Goal: Task Accomplishment & Management: Manage account settings

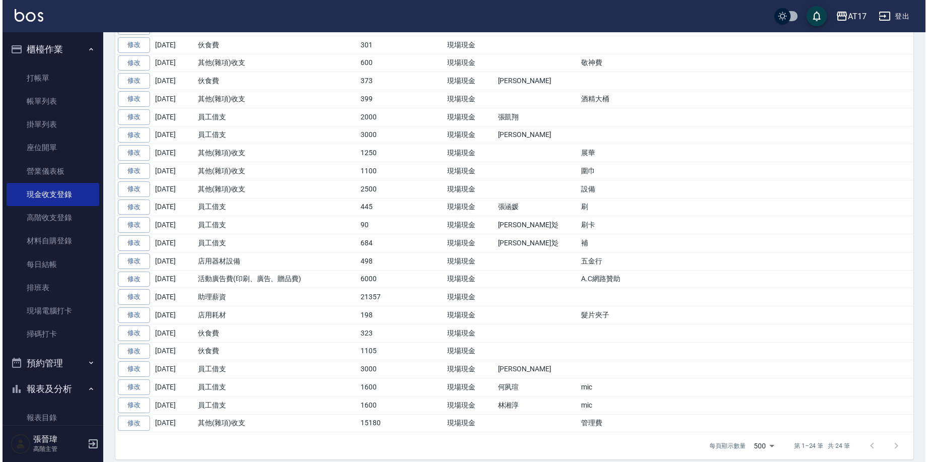
scroll to position [52, 0]
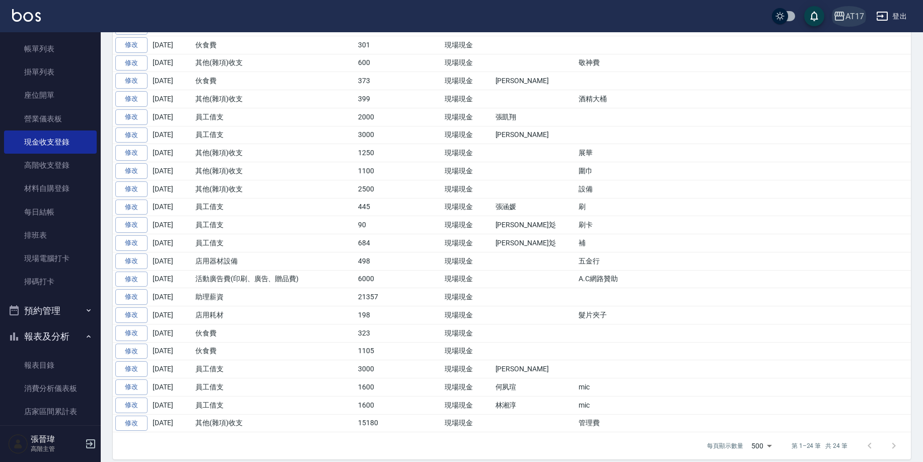
click at [840, 17] on icon "button" at bounding box center [840, 16] width 12 height 12
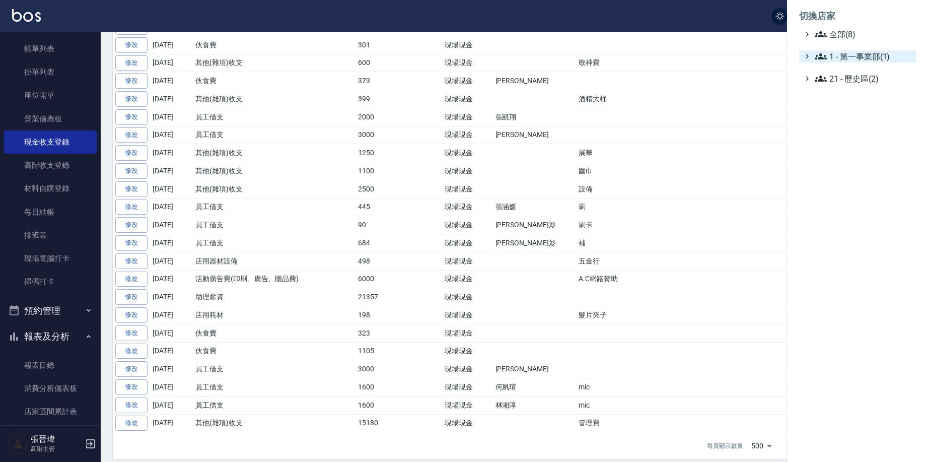
click at [858, 52] on span "1 - 第一事業部(1)" at bounding box center [863, 56] width 97 height 12
click at [862, 66] on span "1.08 - 張晉瑋(6)" at bounding box center [868, 68] width 87 height 12
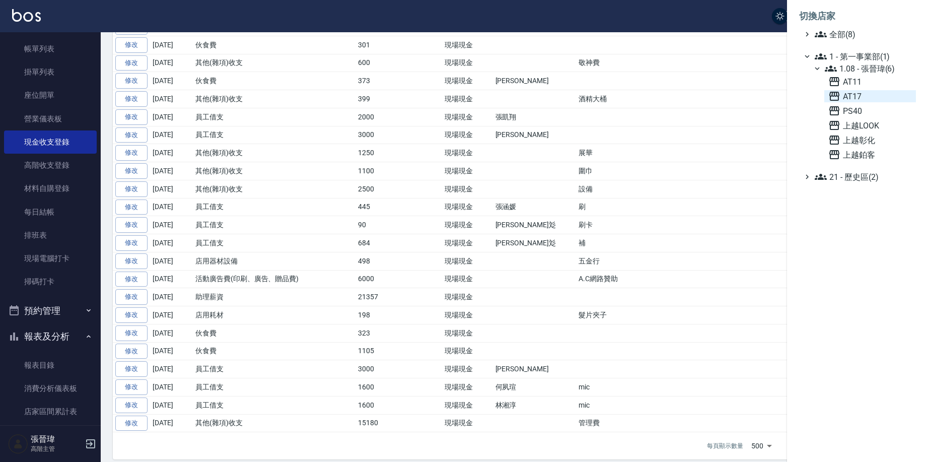
click at [873, 95] on span "AT17" at bounding box center [871, 96] width 84 height 12
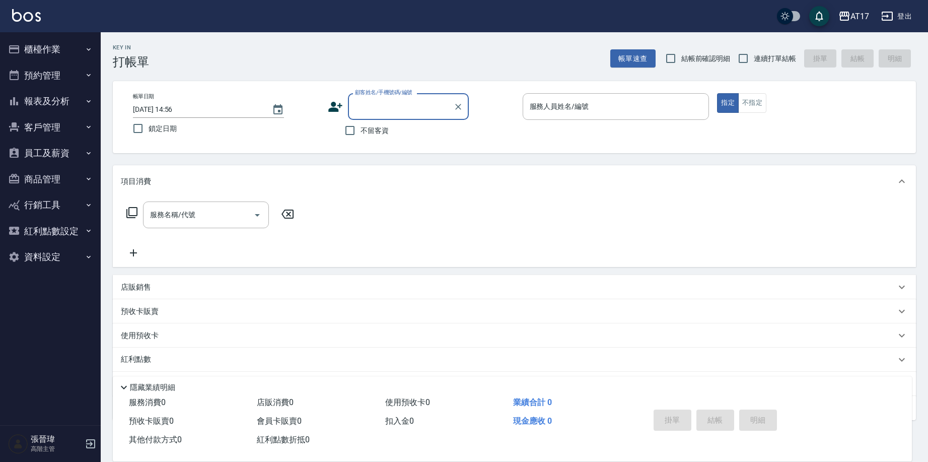
click at [84, 93] on button "報表及分析" at bounding box center [50, 101] width 93 height 26
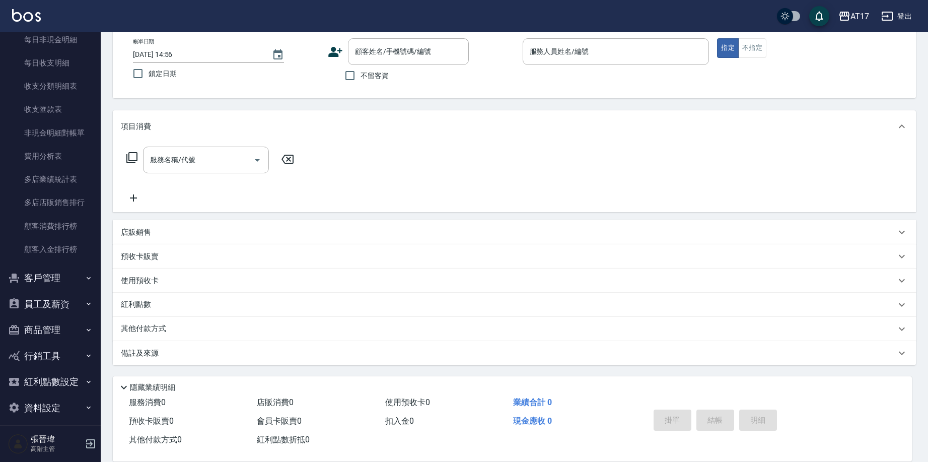
scroll to position [55, 0]
click at [65, 294] on button "員工及薪資" at bounding box center [50, 304] width 93 height 26
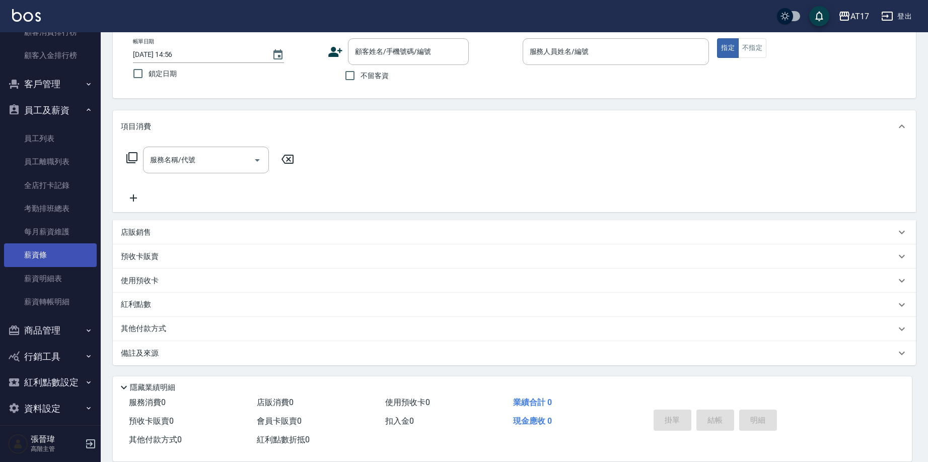
scroll to position [1029, 0]
click at [64, 244] on link "薪資條" at bounding box center [50, 255] width 93 height 23
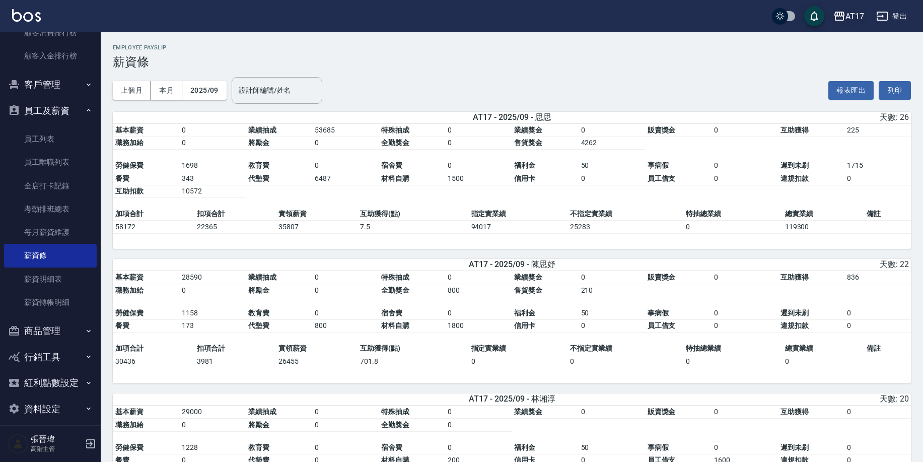
click at [843, 21] on icon "button" at bounding box center [840, 16] width 12 height 12
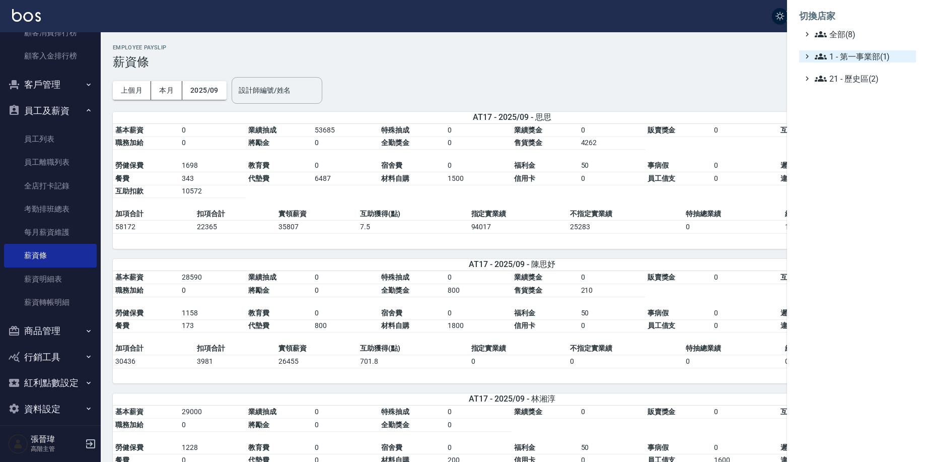
click at [879, 58] on span "1 - 第一事業部(1)" at bounding box center [863, 56] width 97 height 12
click at [881, 71] on span "1.08 - 張晉瑋(6)" at bounding box center [868, 68] width 87 height 12
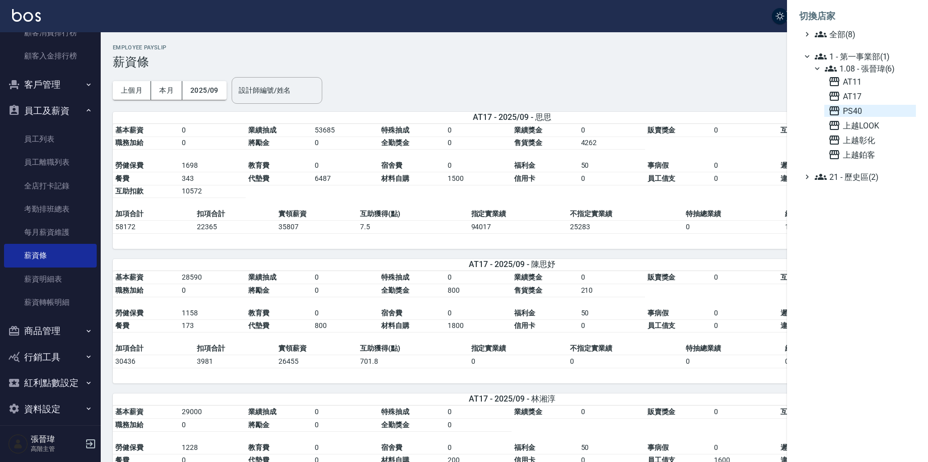
click at [857, 110] on span "PS40" at bounding box center [871, 111] width 84 height 12
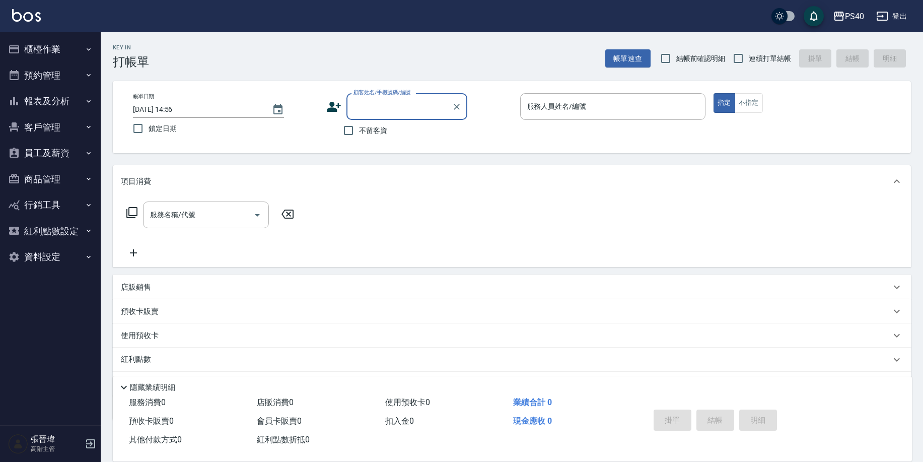
click at [75, 157] on button "員工及薪資" at bounding box center [50, 153] width 93 height 26
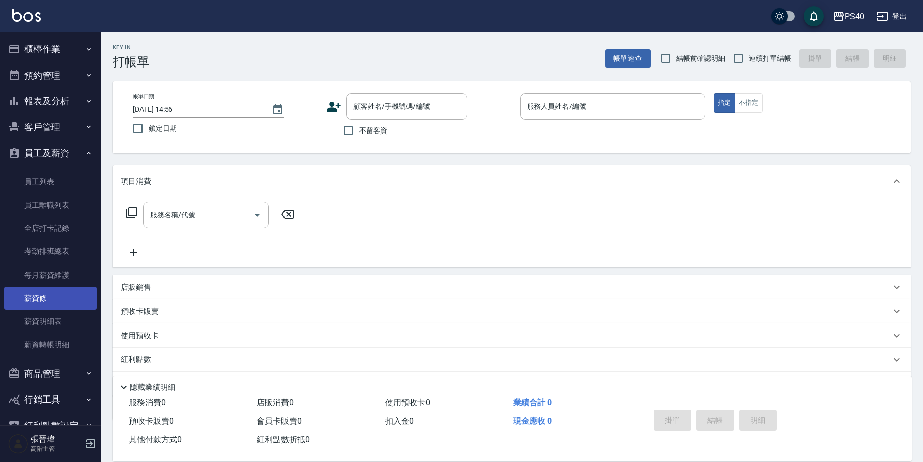
click at [57, 292] on link "薪資條" at bounding box center [50, 298] width 93 height 23
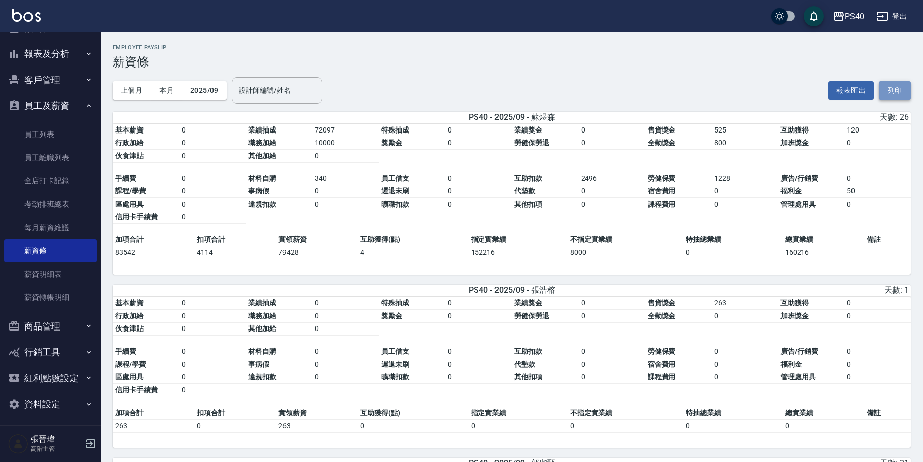
click at [882, 86] on button "列印" at bounding box center [895, 90] width 32 height 19
click at [38, 20] on img at bounding box center [26, 15] width 29 height 13
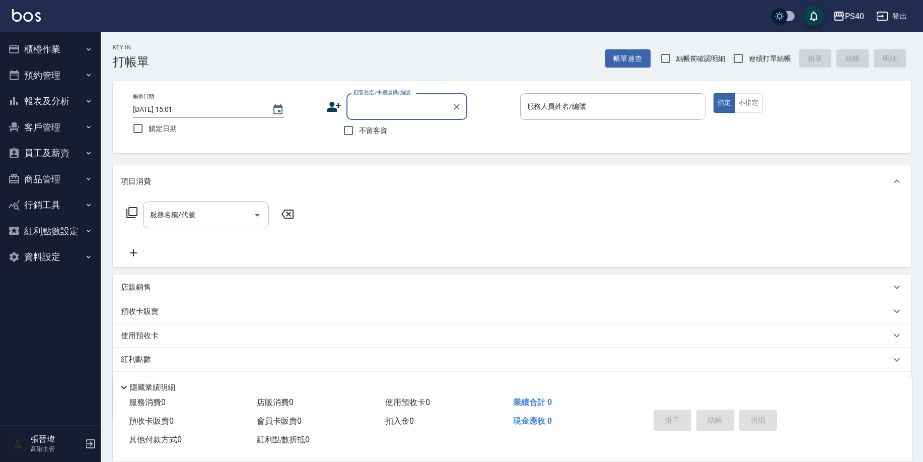
click at [28, 16] on img at bounding box center [26, 15] width 29 height 13
click at [852, 18] on div "PS40" at bounding box center [854, 16] width 19 height 13
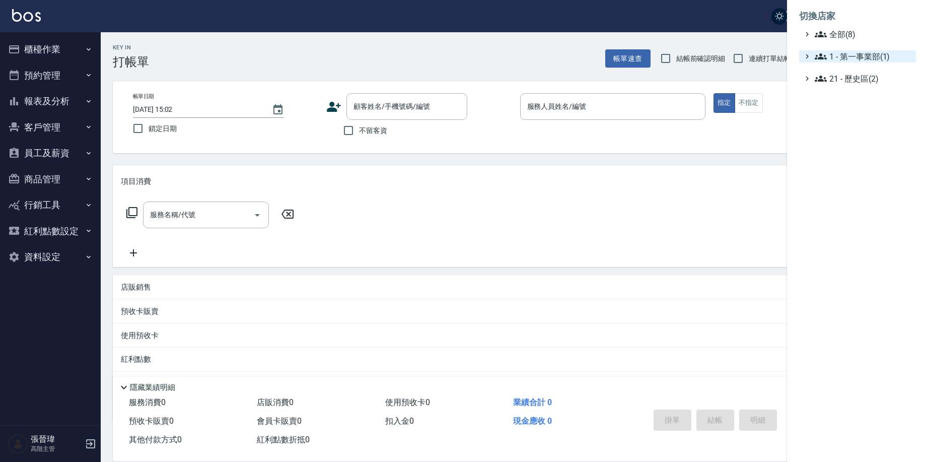
click at [823, 53] on icon at bounding box center [821, 56] width 12 height 12
click at [848, 64] on span "1.08 - 張晉瑋(6)" at bounding box center [868, 68] width 87 height 12
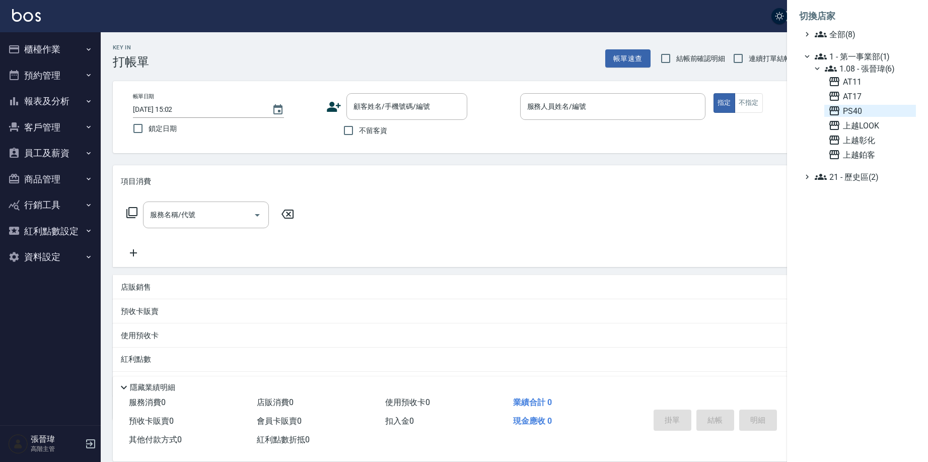
click at [845, 113] on span "PS40" at bounding box center [871, 111] width 84 height 12
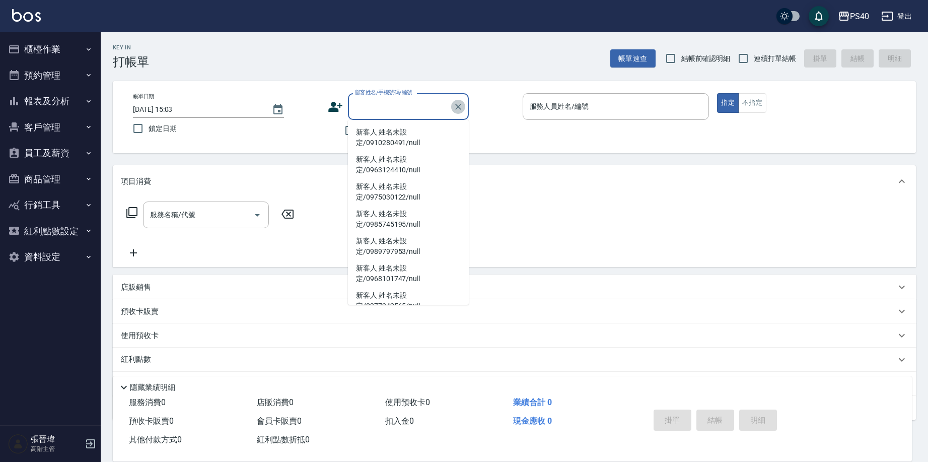
click at [461, 107] on icon "Clear" at bounding box center [458, 107] width 10 height 10
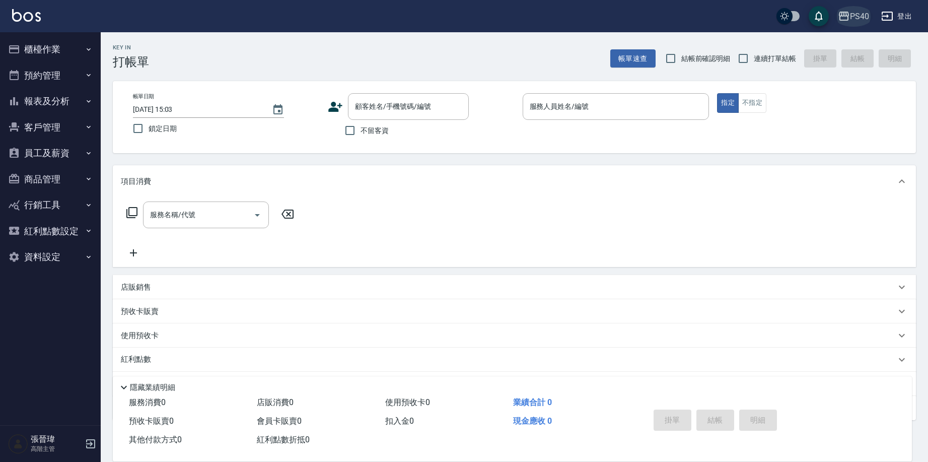
click at [840, 18] on icon "button" at bounding box center [844, 16] width 10 height 9
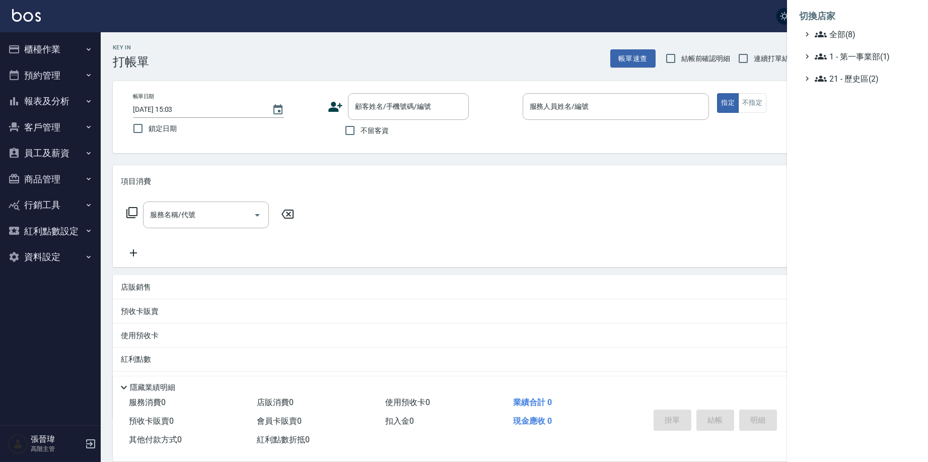
click at [51, 100] on div at bounding box center [464, 231] width 928 height 462
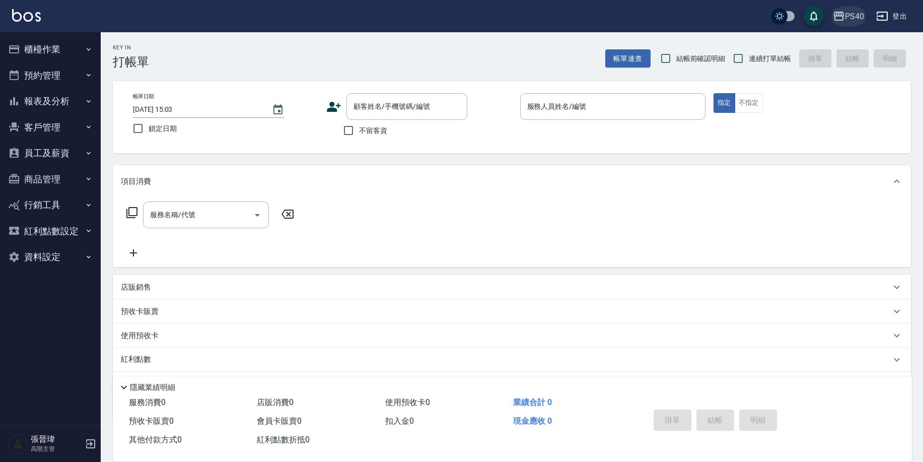
click at [851, 16] on div "PS40" at bounding box center [854, 16] width 19 height 13
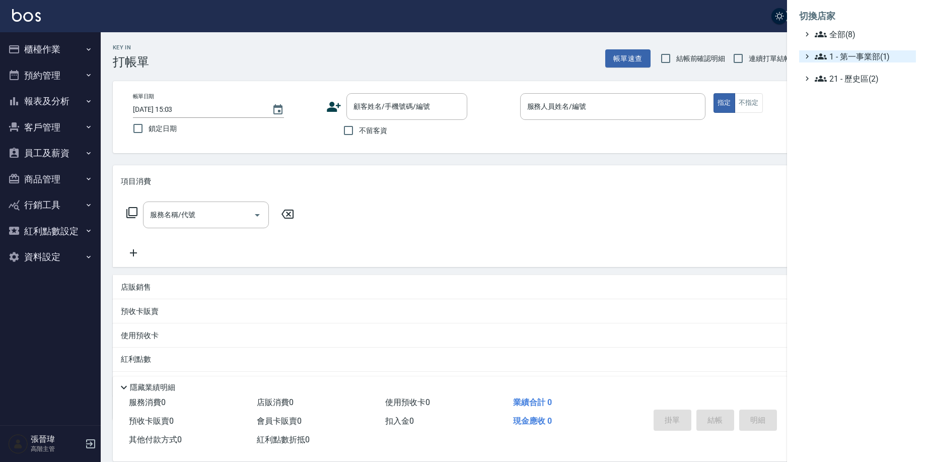
click at [850, 51] on span "1 - 第一事業部(1)" at bounding box center [863, 56] width 97 height 12
click at [850, 65] on span "1.08 - 張晉瑋(6)" at bounding box center [868, 68] width 87 height 12
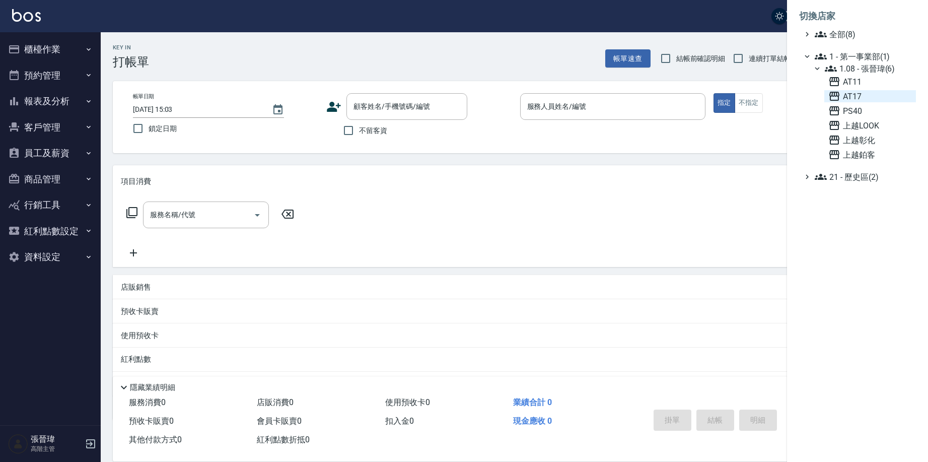
click at [846, 94] on span "AT17" at bounding box center [871, 96] width 84 height 12
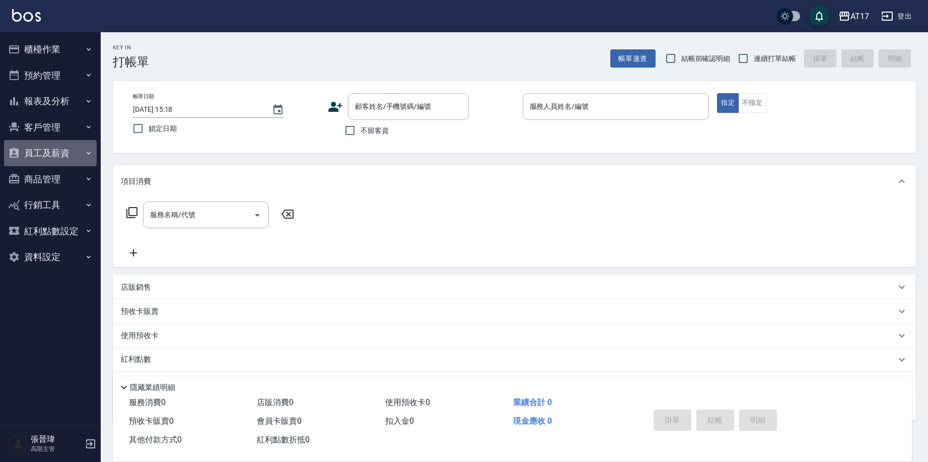
click at [36, 144] on button "員工及薪資" at bounding box center [50, 153] width 93 height 26
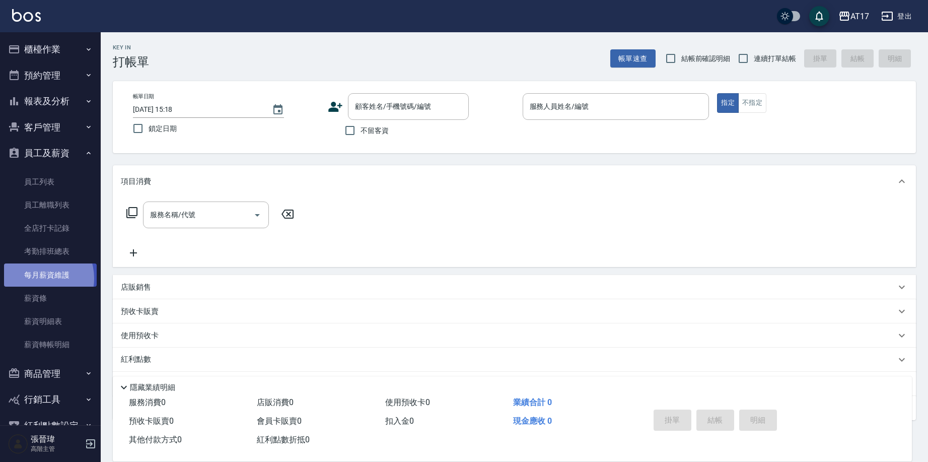
click at [38, 277] on link "每月薪資維護" at bounding box center [50, 274] width 93 height 23
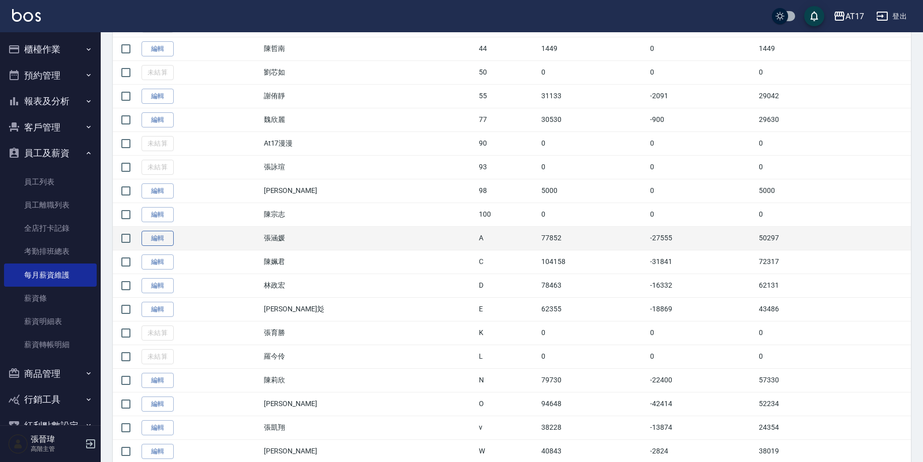
scroll to position [420, 0]
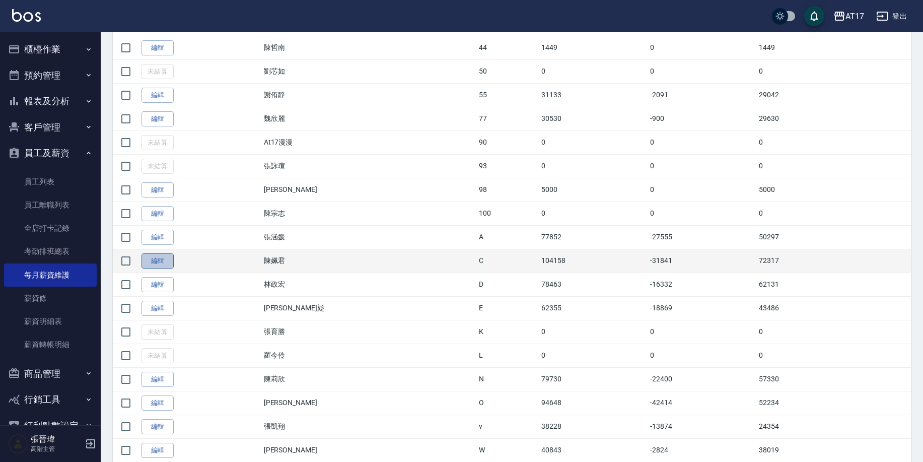
click at [146, 259] on link "編輯" at bounding box center [158, 261] width 32 height 16
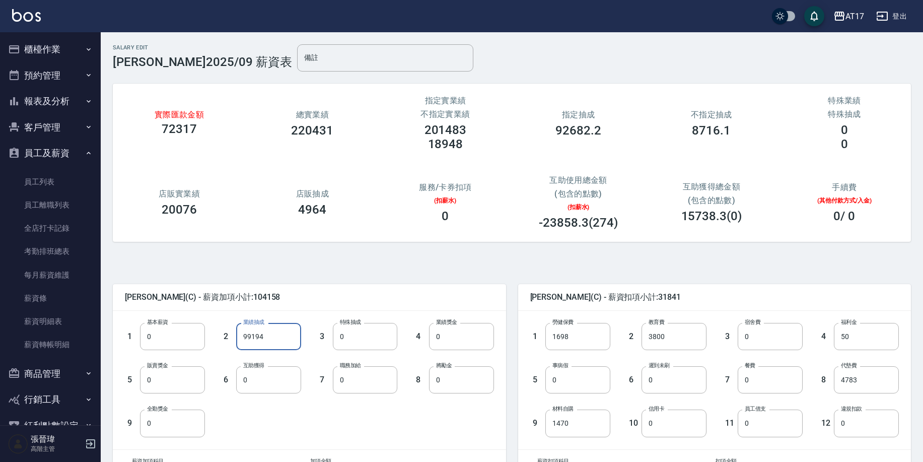
click at [266, 341] on input "99194" at bounding box center [268, 336] width 65 height 27
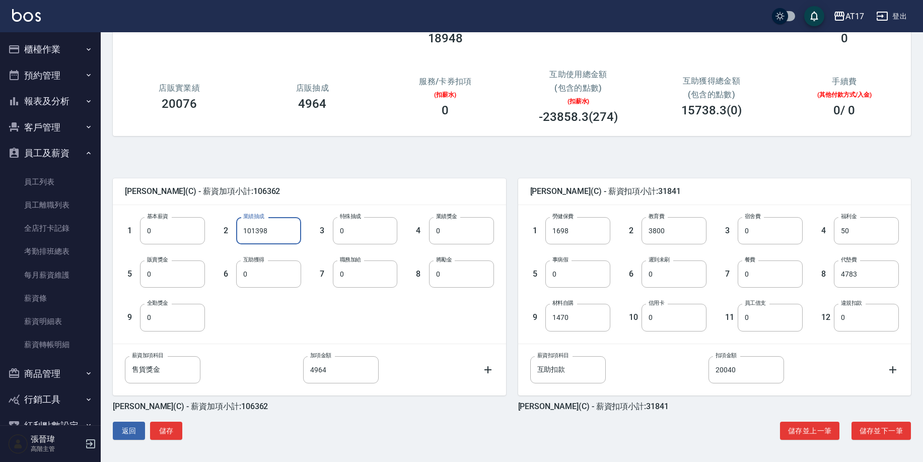
scroll to position [106, 0]
type input "101398"
click at [743, 369] on input "20040" at bounding box center [747, 369] width 76 height 27
type input "23044"
click at [882, 430] on button "儲存並下一筆" at bounding box center [881, 431] width 59 height 19
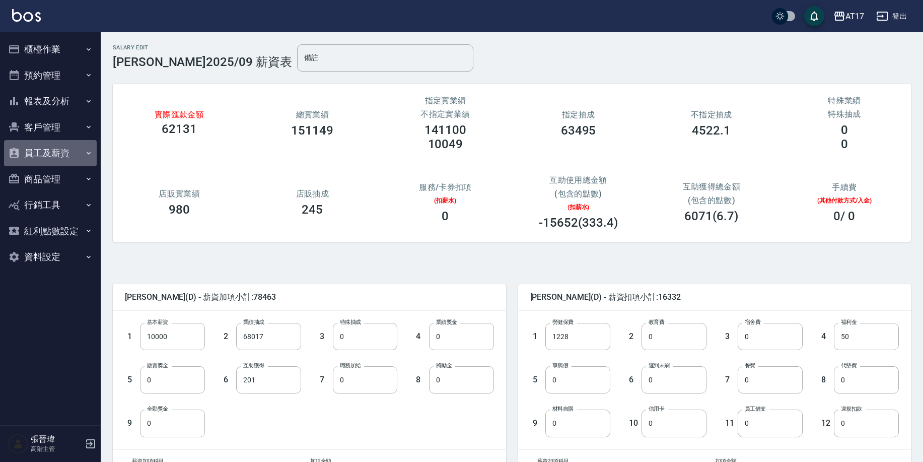
click at [51, 149] on button "員工及薪資" at bounding box center [50, 153] width 93 height 26
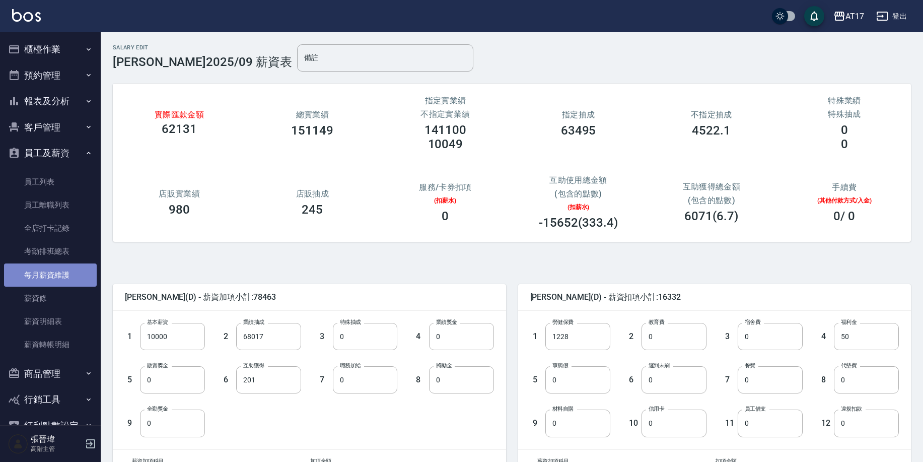
click at [55, 266] on link "每月薪資維護" at bounding box center [50, 274] width 93 height 23
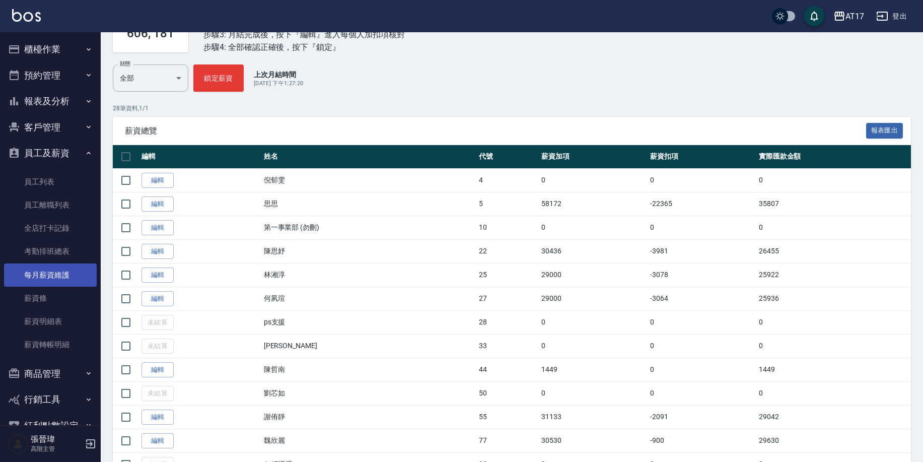
scroll to position [99, 0]
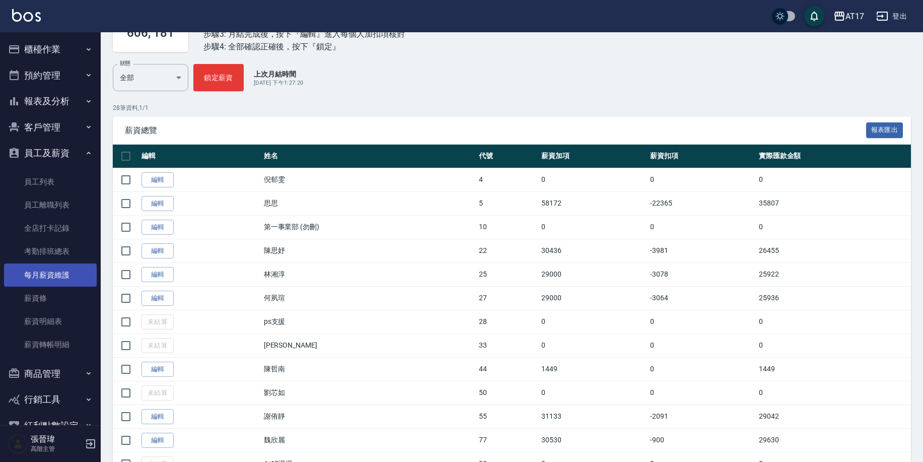
click at [54, 271] on link "每月薪資維護" at bounding box center [50, 274] width 93 height 23
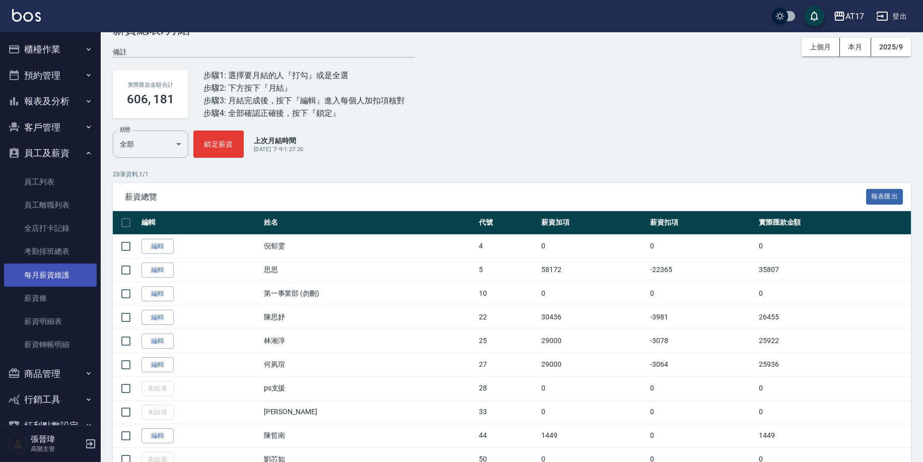
scroll to position [34, 0]
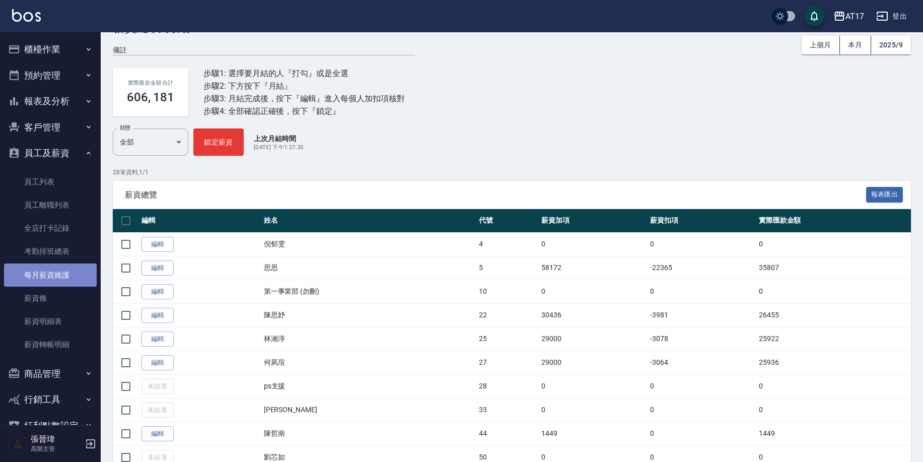
click at [62, 274] on link "每月薪資維護" at bounding box center [50, 274] width 93 height 23
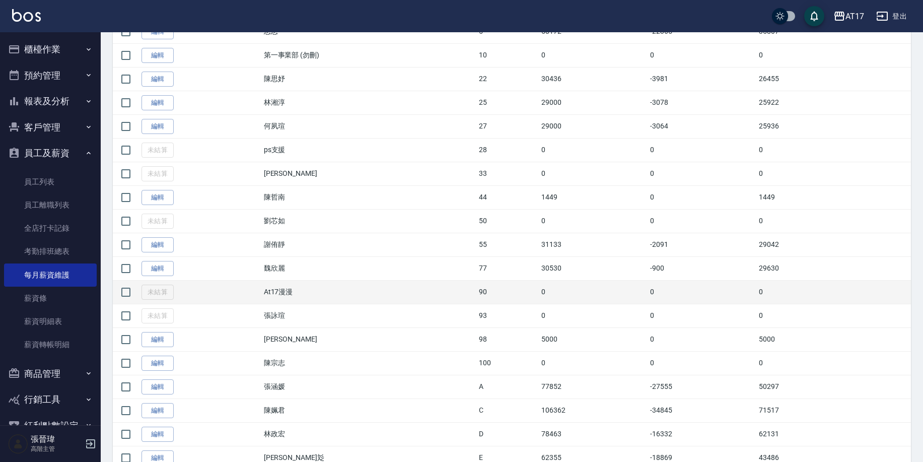
scroll to position [275, 0]
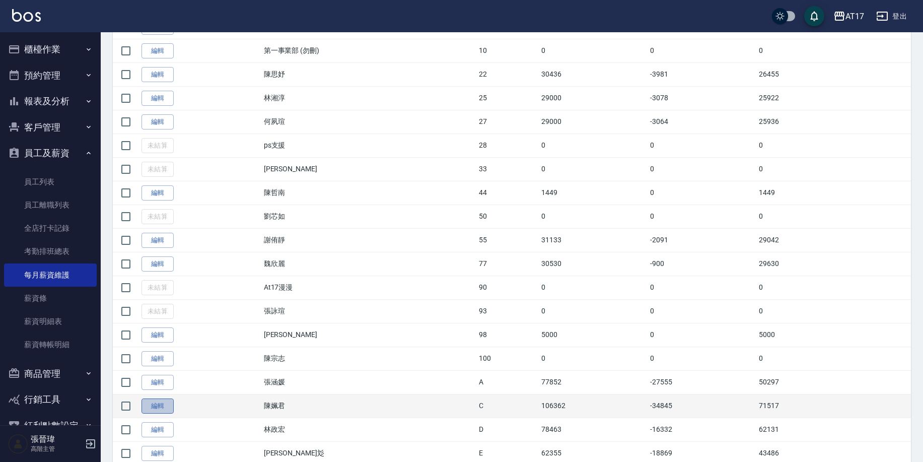
click at [162, 403] on link "編輯" at bounding box center [158, 406] width 32 height 16
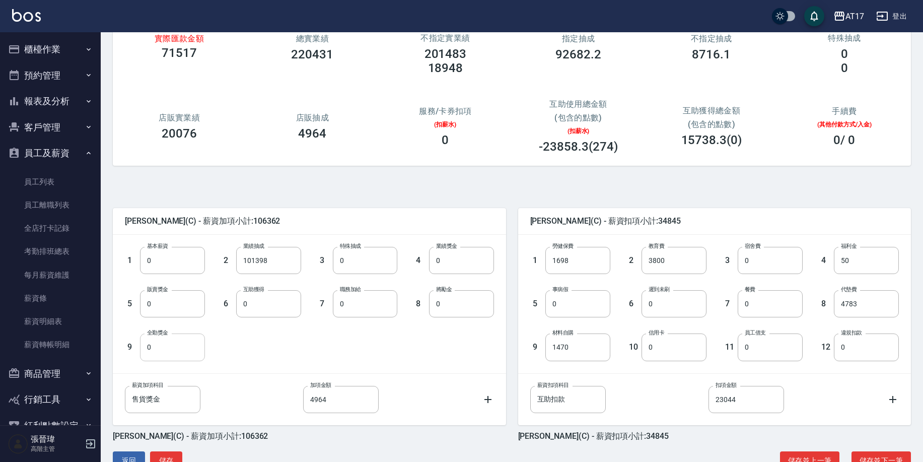
scroll to position [77, 0]
click at [177, 354] on input "0" at bounding box center [172, 346] width 65 height 27
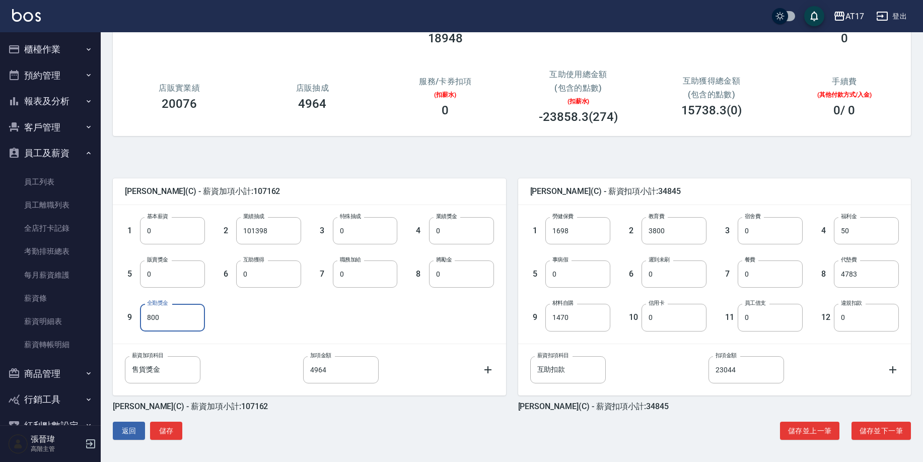
scroll to position [106, 0]
type input "800"
click at [162, 427] on button "儲存" at bounding box center [166, 431] width 32 height 19
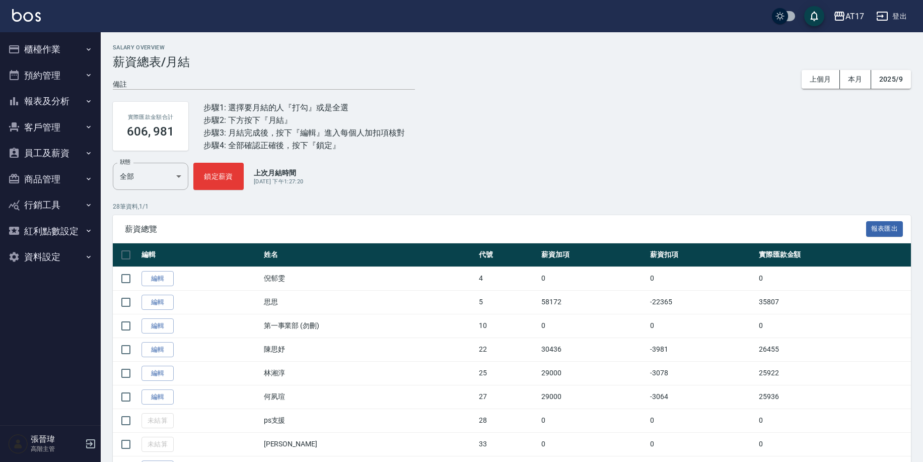
click at [55, 154] on button "員工及薪資" at bounding box center [50, 153] width 93 height 26
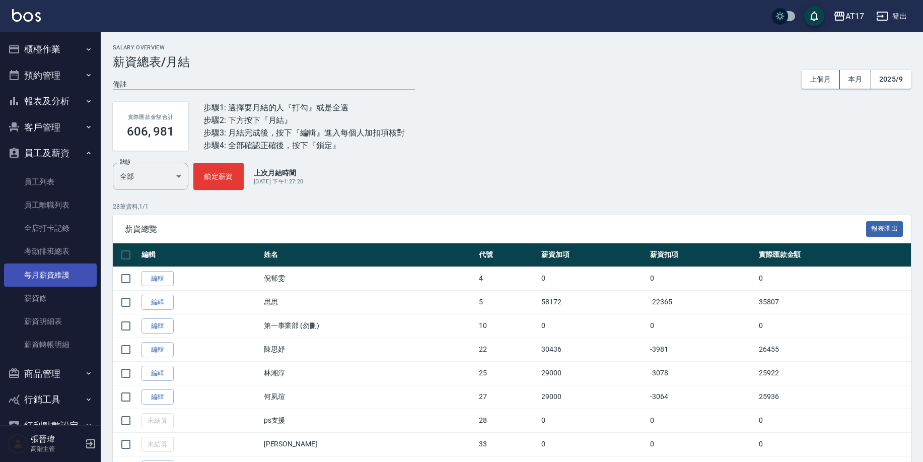
click at [54, 268] on link "每月薪資維護" at bounding box center [50, 274] width 93 height 23
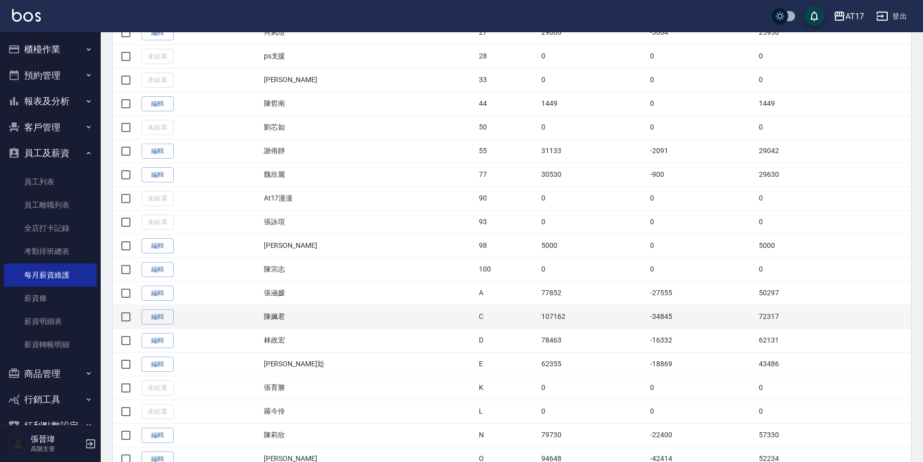
scroll to position [365, 0]
click at [165, 318] on link "編輯" at bounding box center [158, 316] width 32 height 16
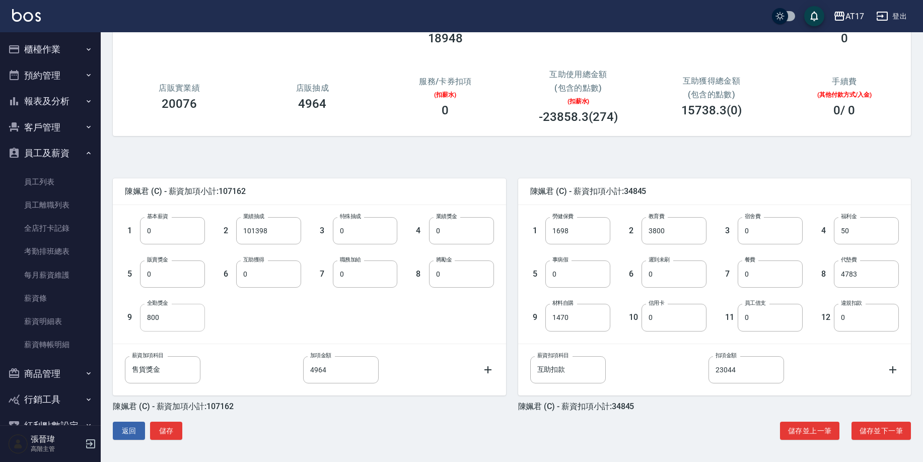
scroll to position [106, 0]
click at [27, 295] on link "薪資條" at bounding box center [50, 298] width 93 height 23
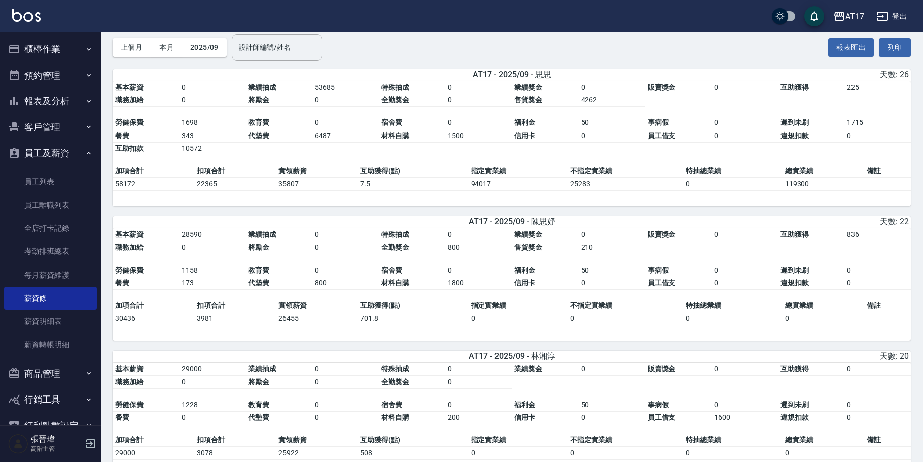
scroll to position [51, 0]
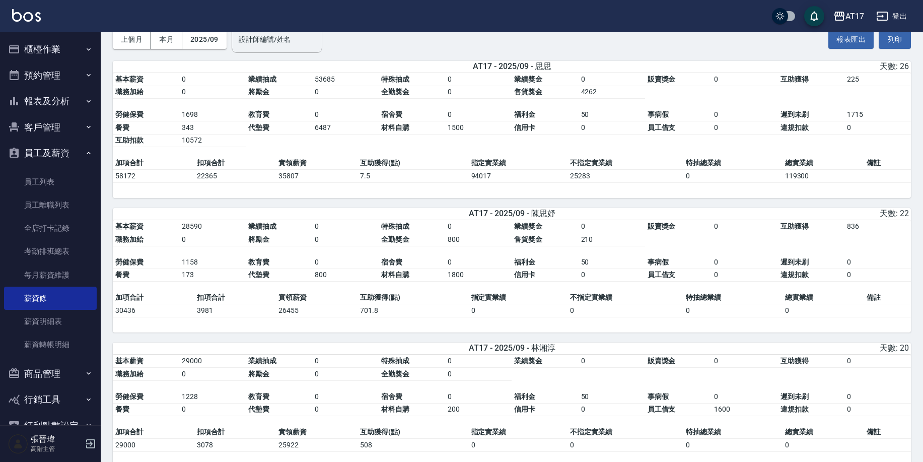
click at [894, 16] on button "登出" at bounding box center [892, 16] width 39 height 19
